Goal: Navigation & Orientation: Find specific page/section

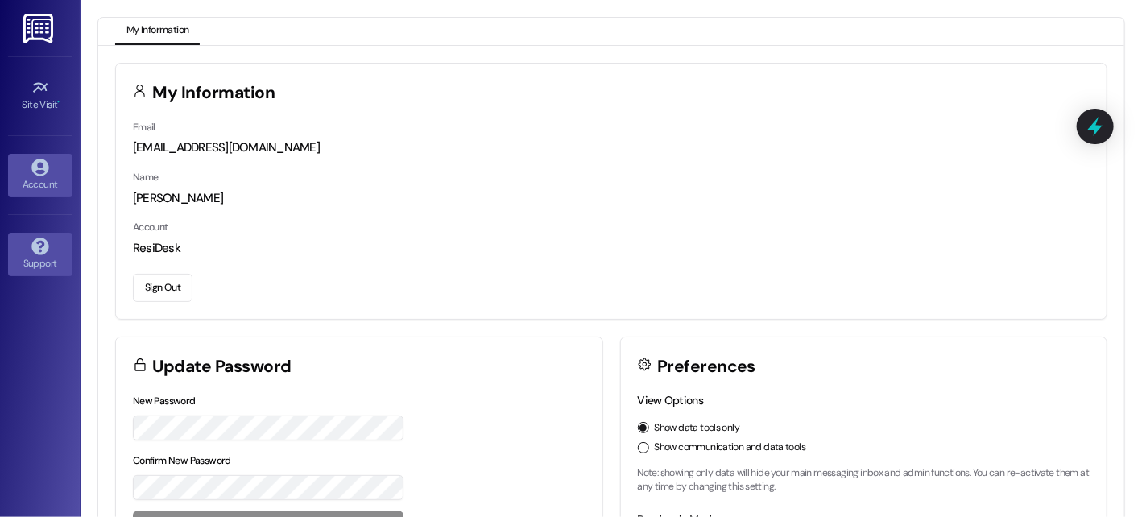
click at [43, 242] on icon at bounding box center [40, 247] width 18 height 18
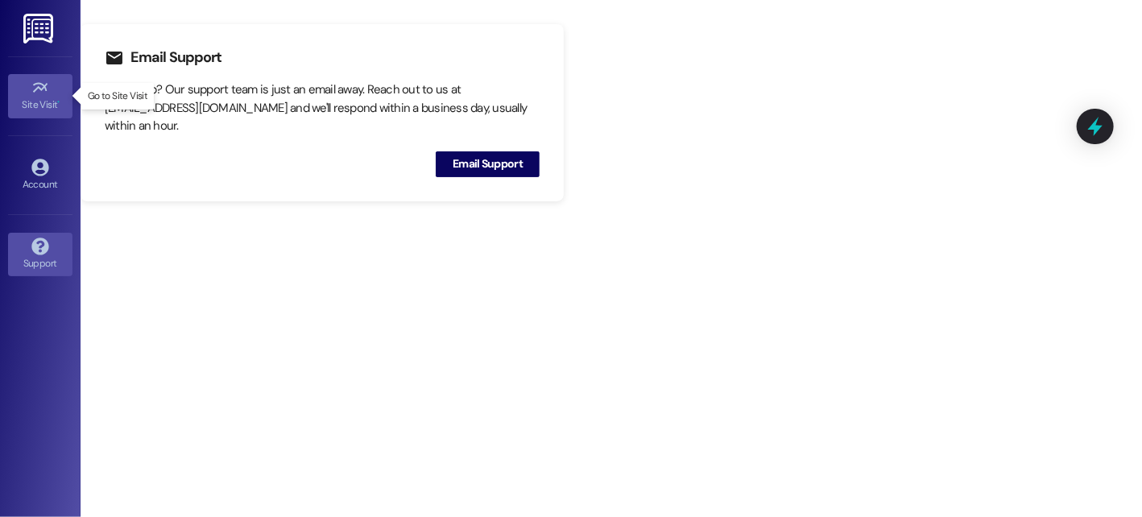
click at [39, 91] on icon at bounding box center [40, 88] width 18 height 18
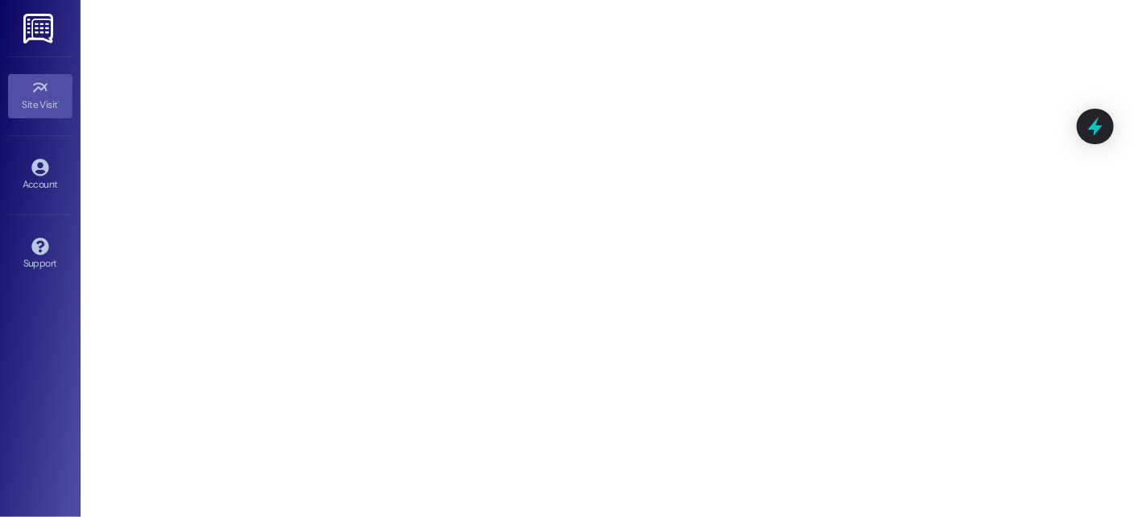
click at [35, 25] on img at bounding box center [39, 29] width 33 height 30
